Goal: Task Accomplishment & Management: Use online tool/utility

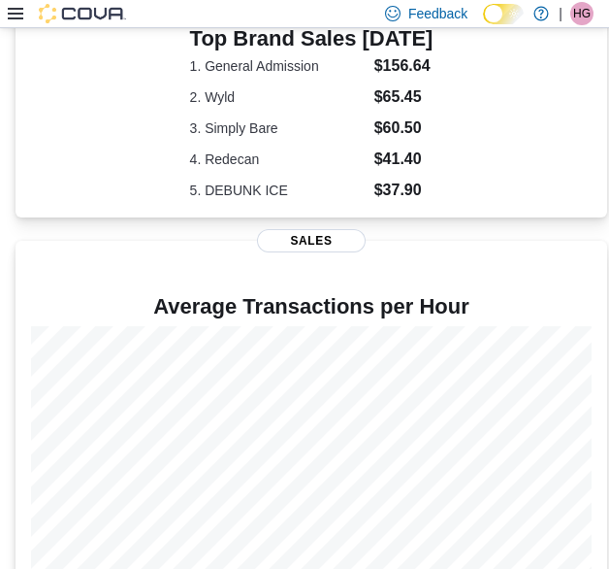
scroll to position [1092, 0]
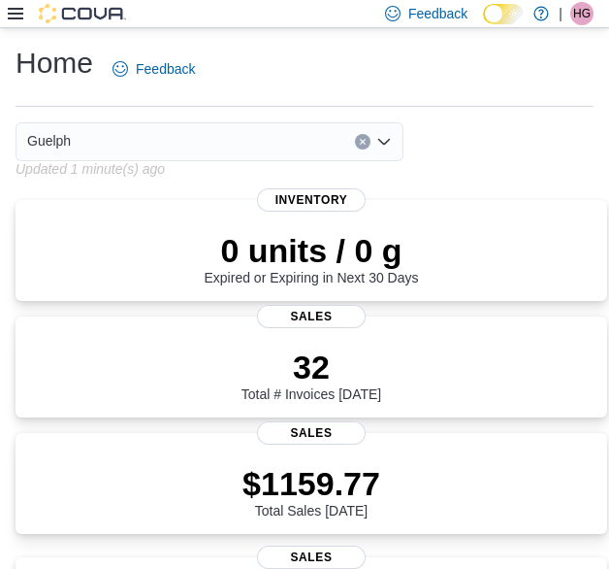
click at [19, 16] on icon at bounding box center [16, 14] width 16 height 16
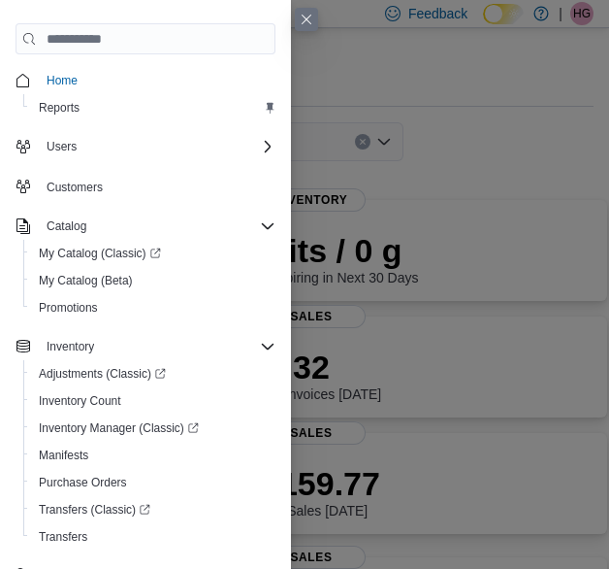
scroll to position [237, 0]
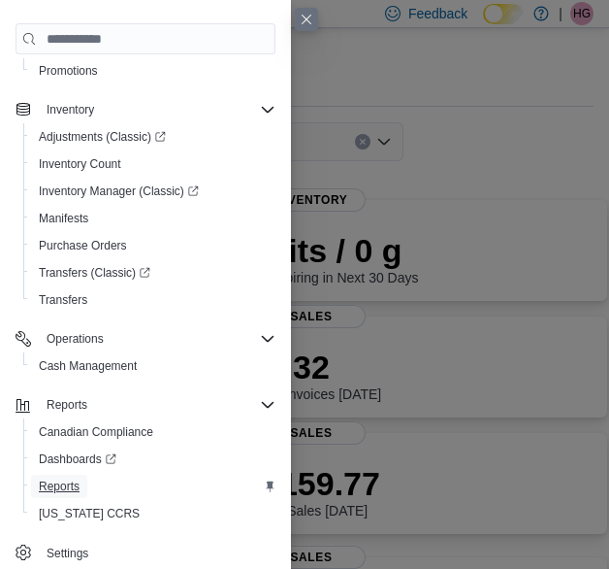
click at [69, 490] on span "Reports" at bounding box center [59, 486] width 41 height 16
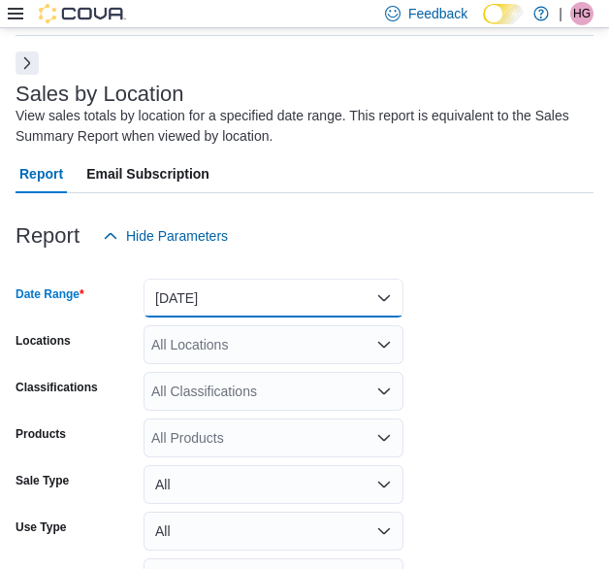
click at [225, 298] on button "Yesterday" at bounding box center [274, 298] width 260 height 39
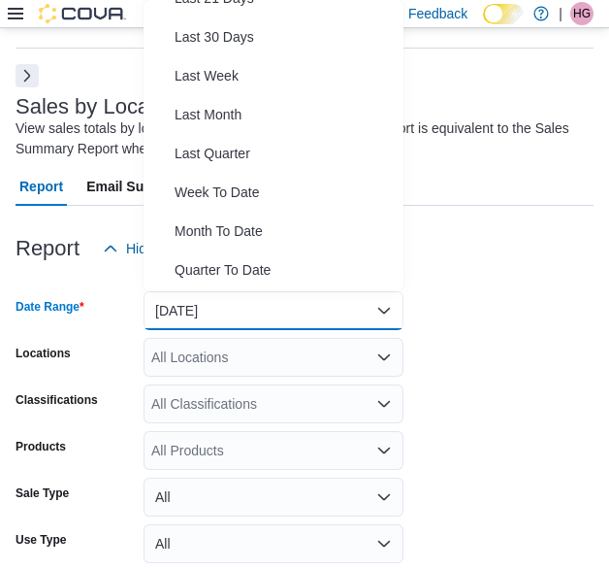
scroll to position [255, 0]
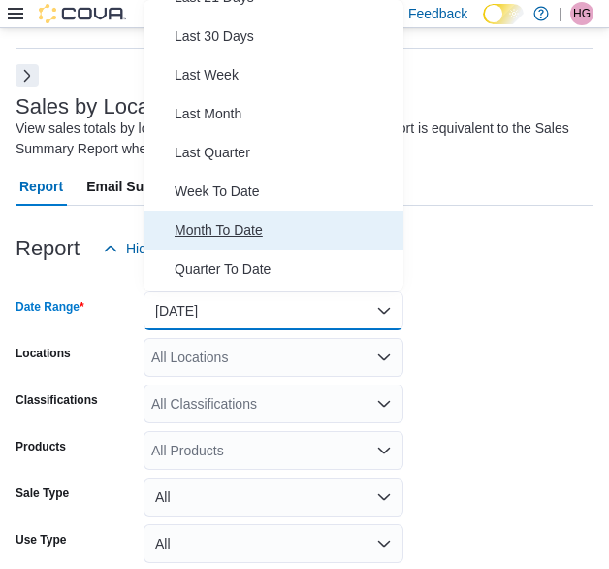
click at [242, 224] on span "Month To Date" at bounding box center [285, 229] width 221 height 23
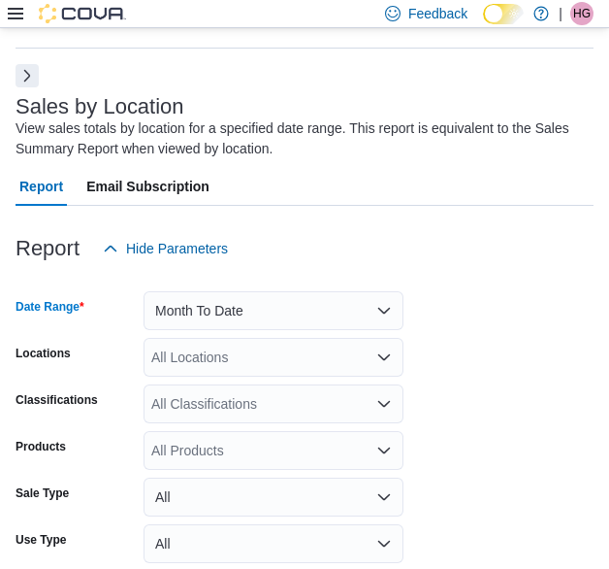
click at [214, 368] on div "All Locations" at bounding box center [274, 357] width 260 height 39
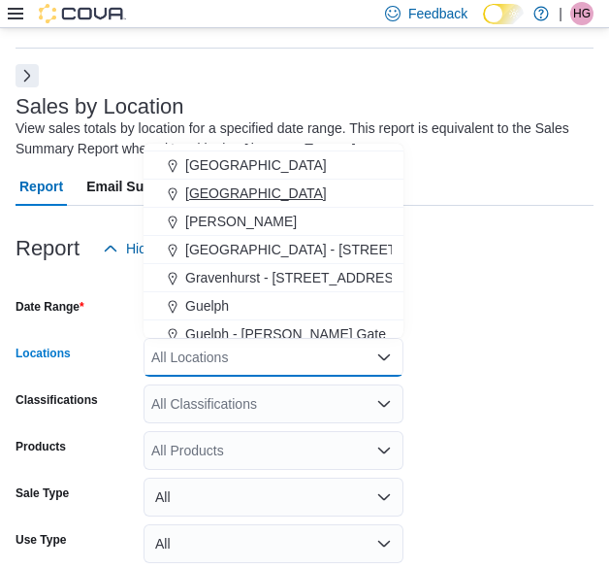
scroll to position [359, 0]
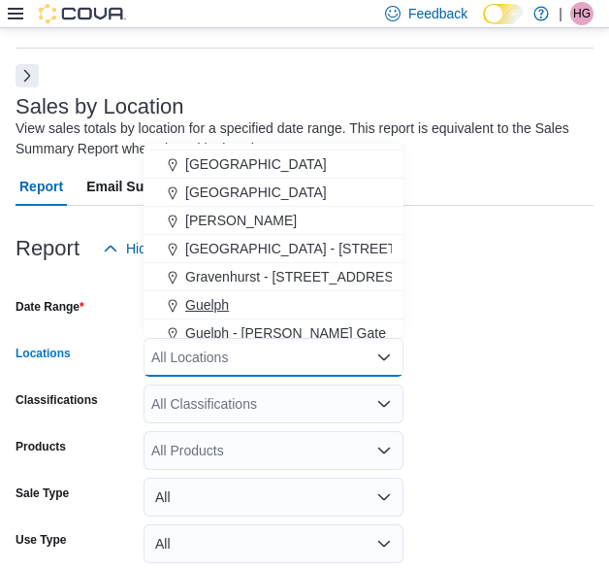
click at [227, 298] on span "Guelph" at bounding box center [207, 304] width 44 height 19
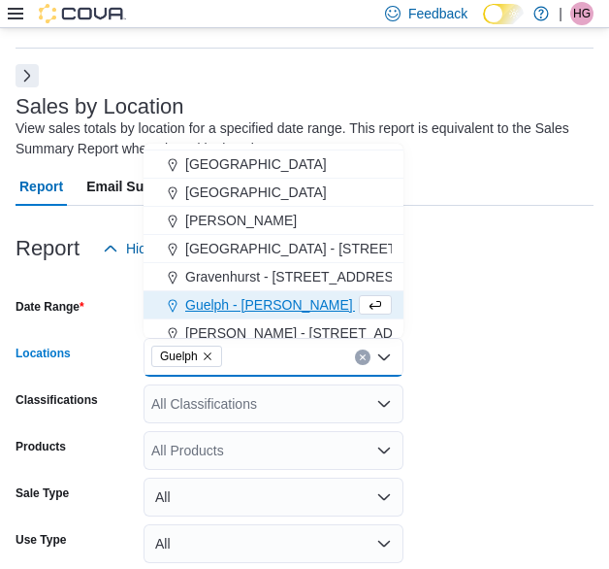
click at [456, 407] on form "Date Range Month To Date Locations Guelph Combo box. Selected. Guelph. Press Ba…" at bounding box center [305, 466] width 578 height 396
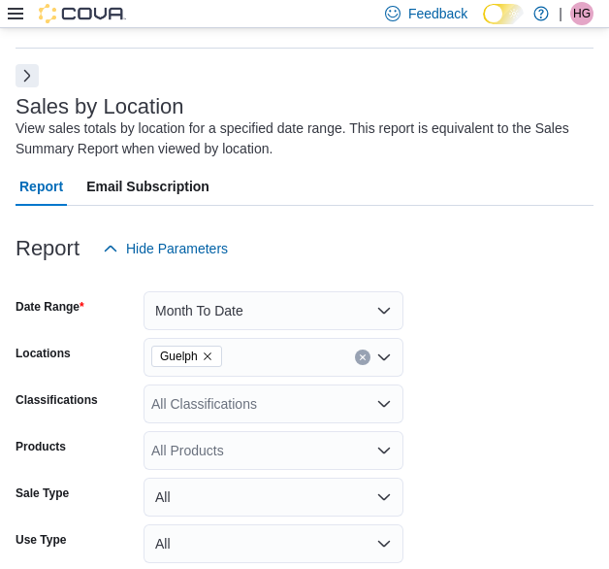
scroll to position [192, 0]
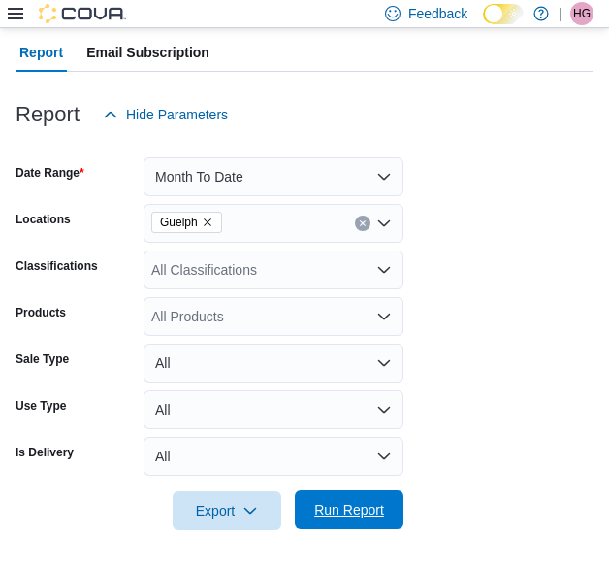
click at [370, 491] on div "Export Run Report" at bounding box center [210, 510] width 388 height 39
click at [366, 495] on span "Run Report" at bounding box center [349, 509] width 85 height 39
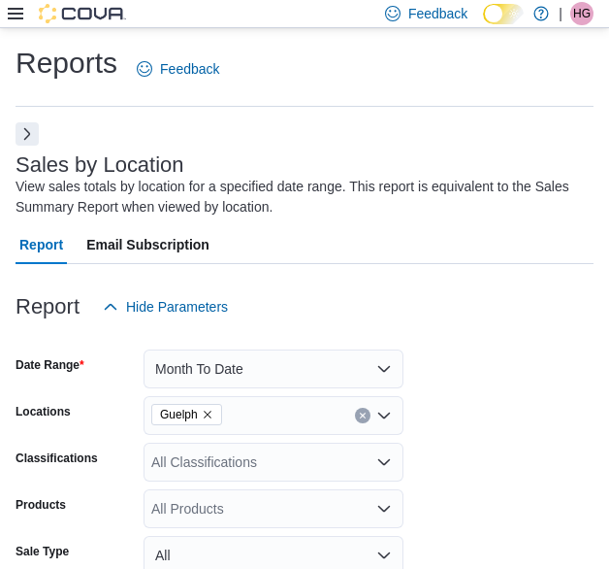
click at [23, 9] on div at bounding box center [67, 13] width 118 height 19
click at [10, 16] on icon at bounding box center [16, 14] width 16 height 16
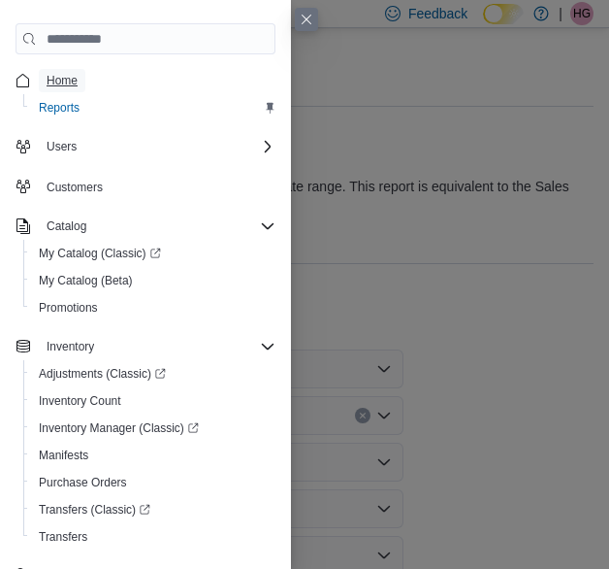
click at [50, 81] on span "Home" at bounding box center [62, 81] width 31 height 16
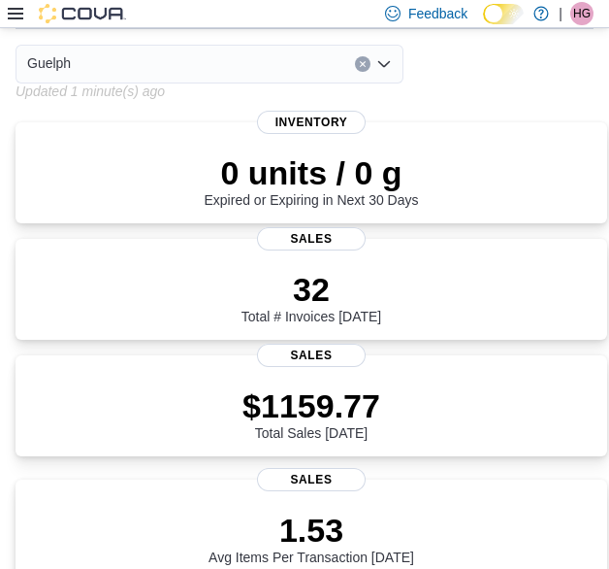
scroll to position [35, 0]
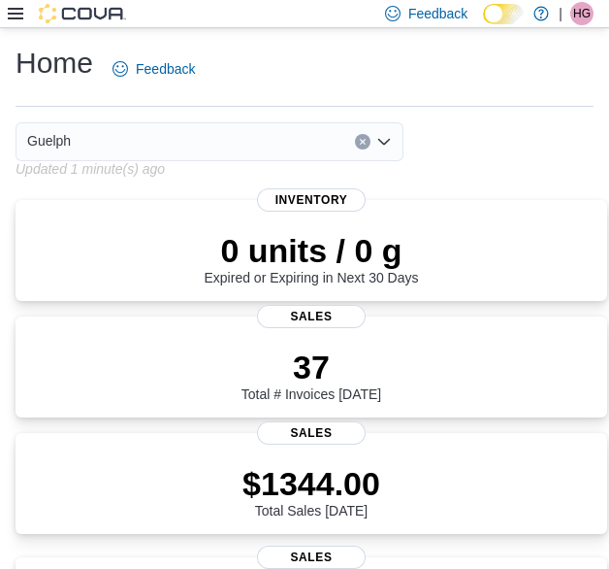
click at [535, 171] on div "Guelph Updated 1 minute(s) ago" at bounding box center [312, 149] width 592 height 54
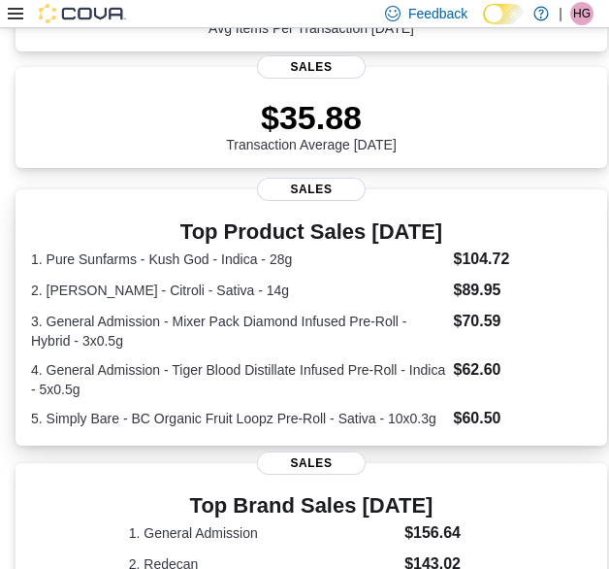
click at [489, 182] on div "0 units / 0 g Expired or Expiring in Next 30 Days Inventory 40 Total # Invoices…" at bounding box center [312, 340] width 592 height 1495
